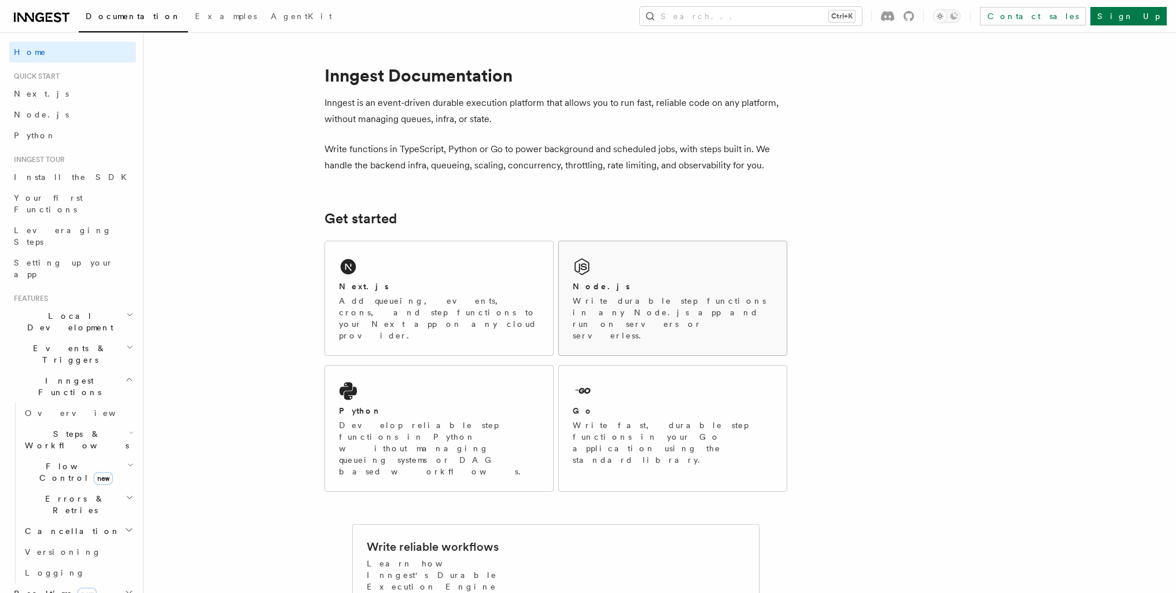
click at [631, 290] on div "Node.js" at bounding box center [673, 286] width 200 height 12
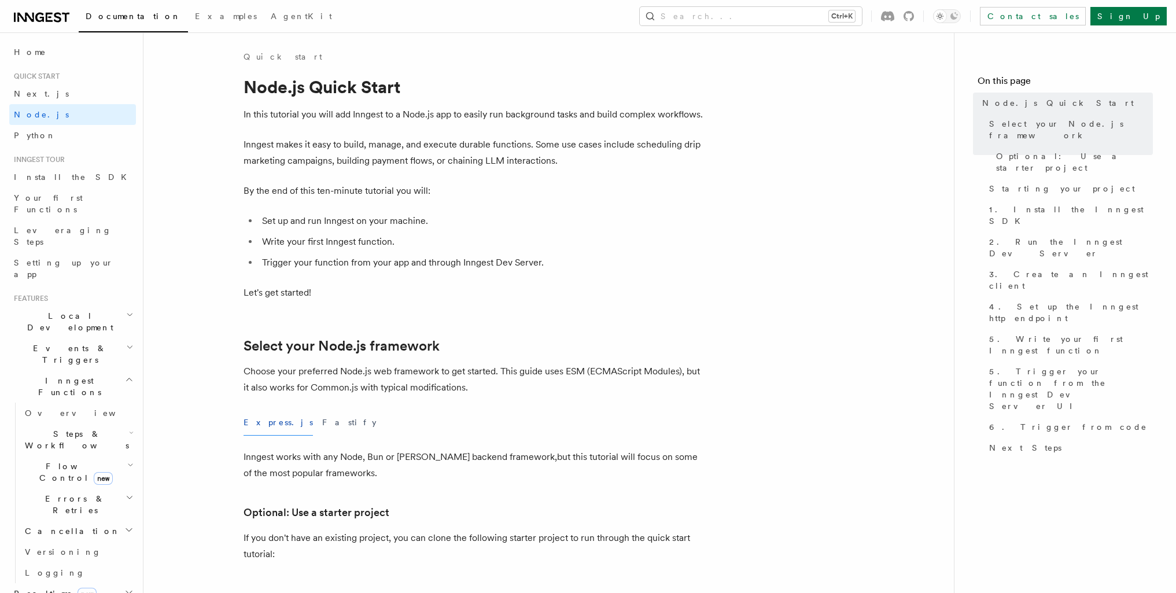
drag, startPoint x: 955, startPoint y: 189, endPoint x: 914, endPoint y: 194, distance: 40.8
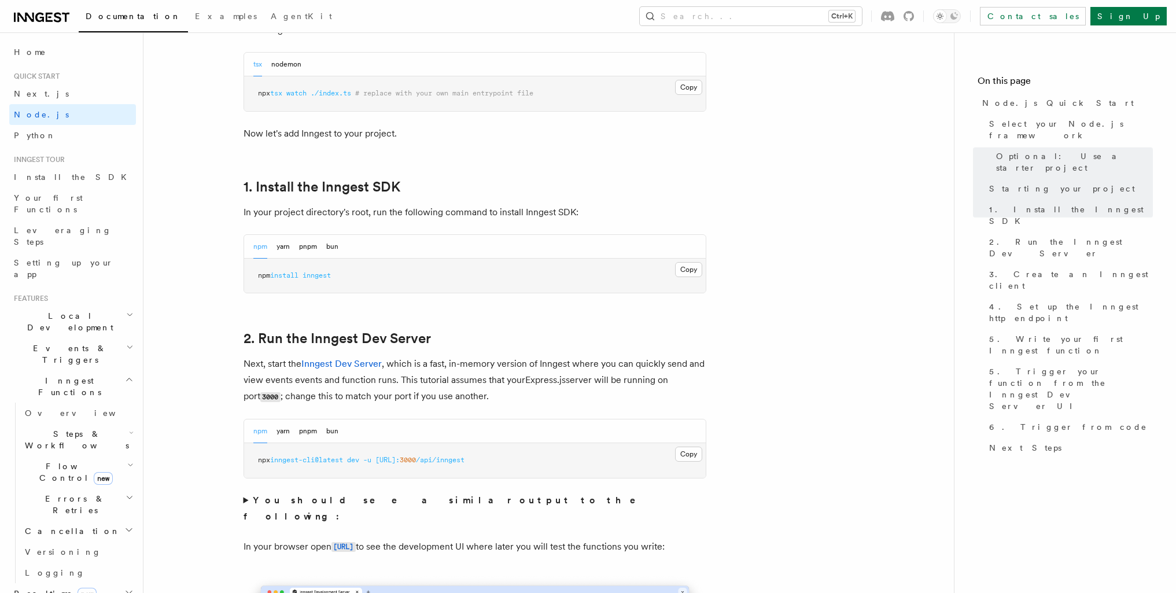
scroll to position [632, 0]
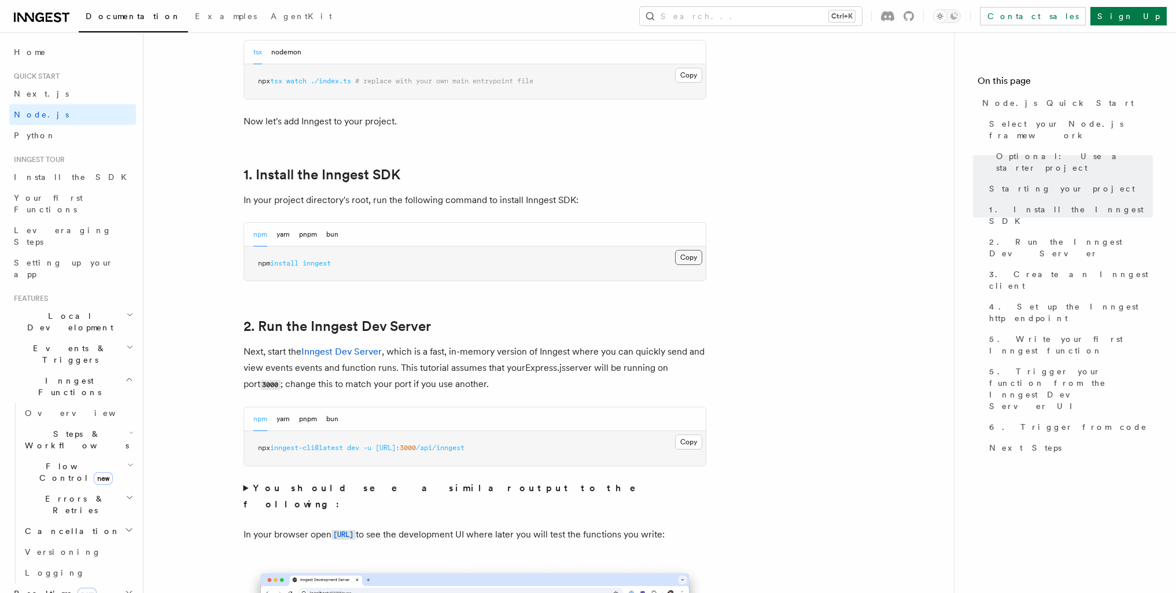
click at [692, 262] on button "Copy Copied" at bounding box center [688, 257] width 27 height 15
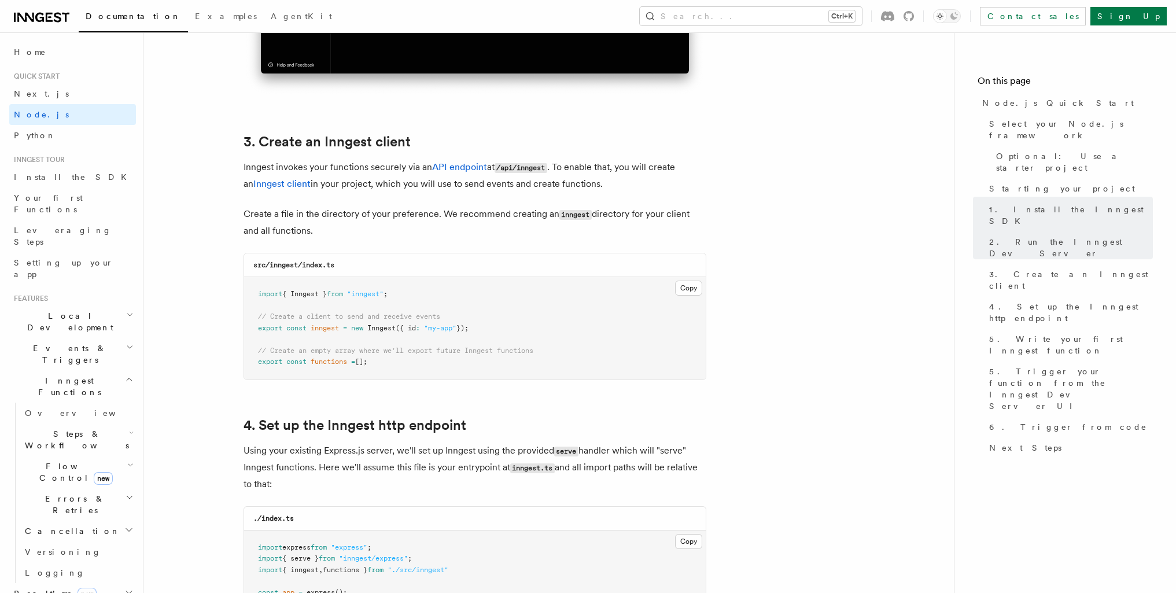
scroll to position [1415, 0]
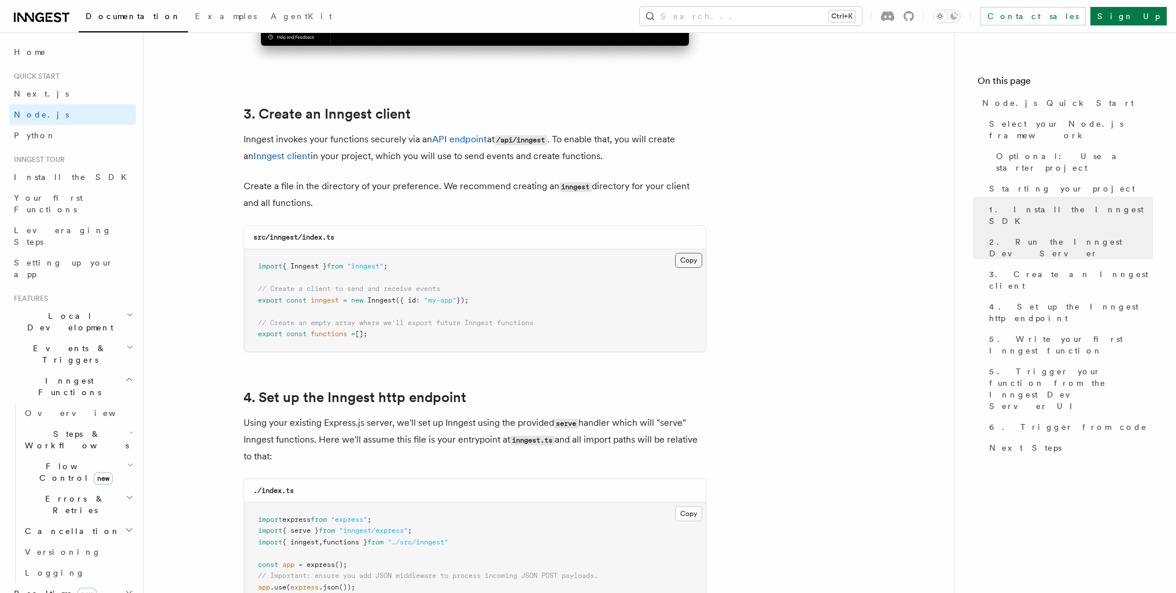
click at [685, 261] on button "Copy Copied" at bounding box center [688, 260] width 27 height 15
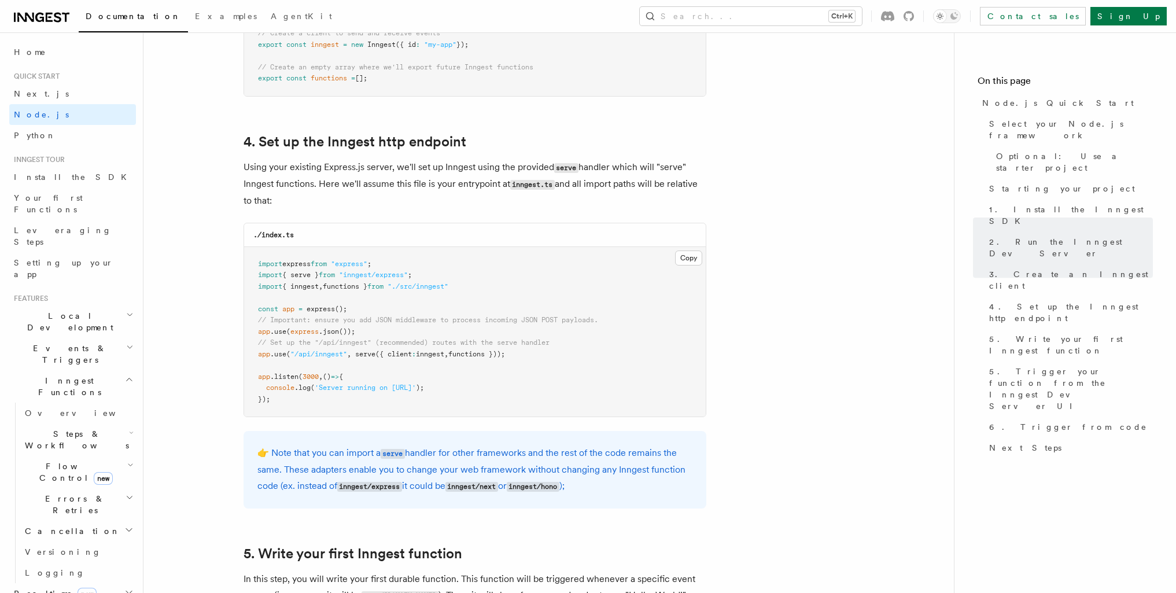
scroll to position [1682, 0]
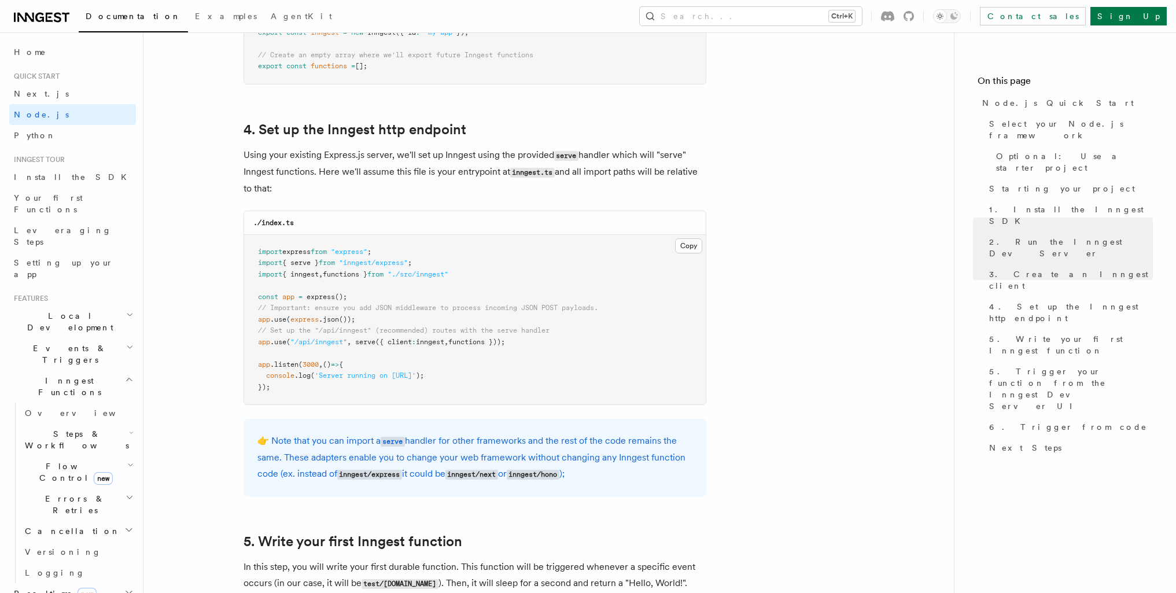
drag, startPoint x: 355, startPoint y: 344, endPoint x: 519, endPoint y: 344, distance: 163.7
click at [505, 344] on span "app .use ( "/api/inngest" , serve ({ client : inngest , functions }));" at bounding box center [381, 342] width 247 height 8
copy span "serve ({ client : inngest , functions }));"
